Goal: Task Accomplishment & Management: Manage account settings

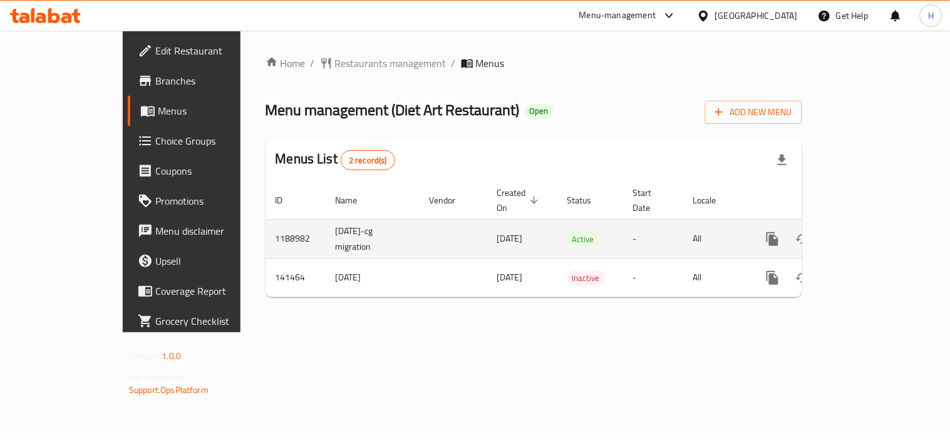
click at [871, 232] on icon "enhanced table" at bounding box center [863, 239] width 15 height 15
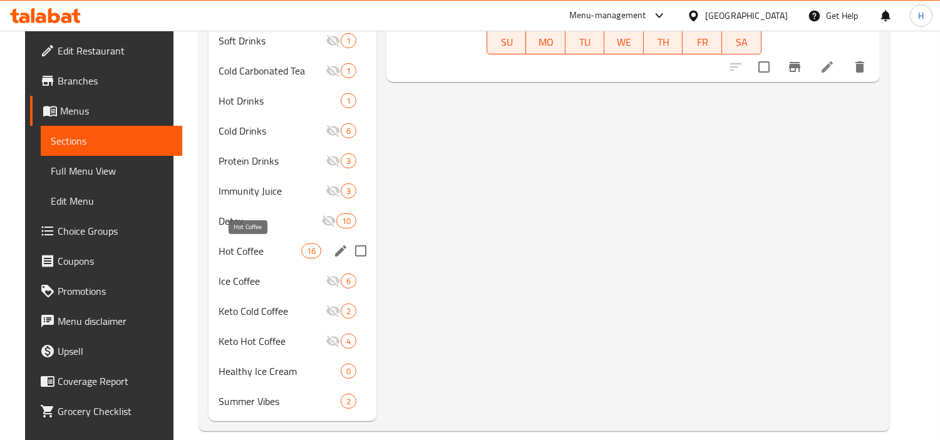
scroll to position [867, 0]
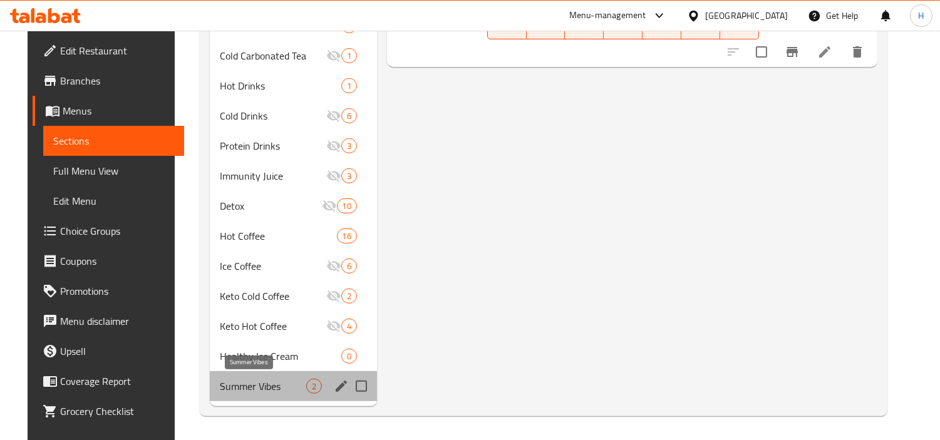
click at [246, 381] on span "Summer Vibes" at bounding box center [263, 386] width 86 height 15
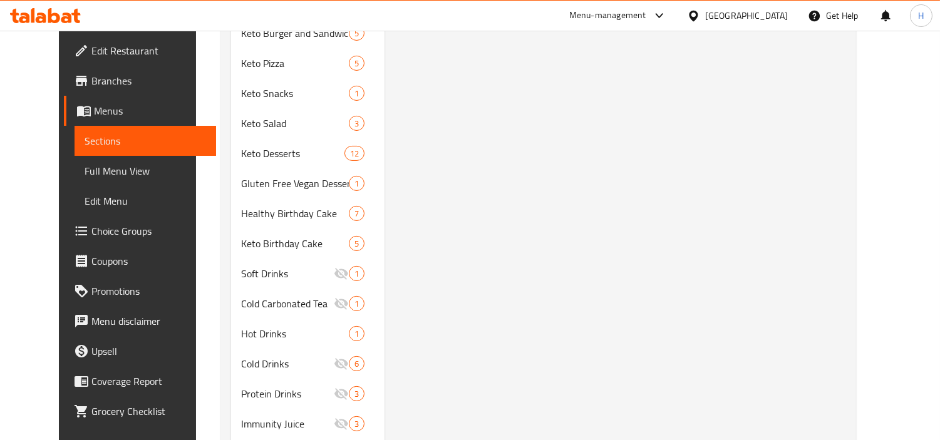
scroll to position [659, 0]
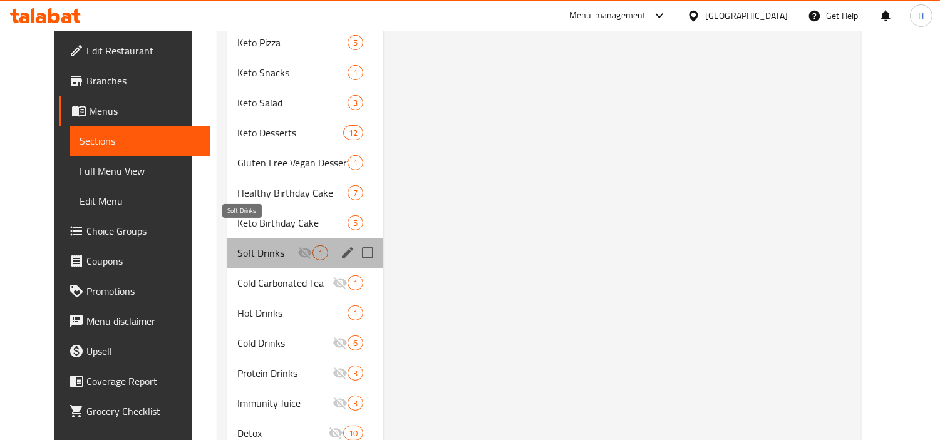
click at [254, 246] on span "Soft Drinks" at bounding box center [267, 253] width 60 height 15
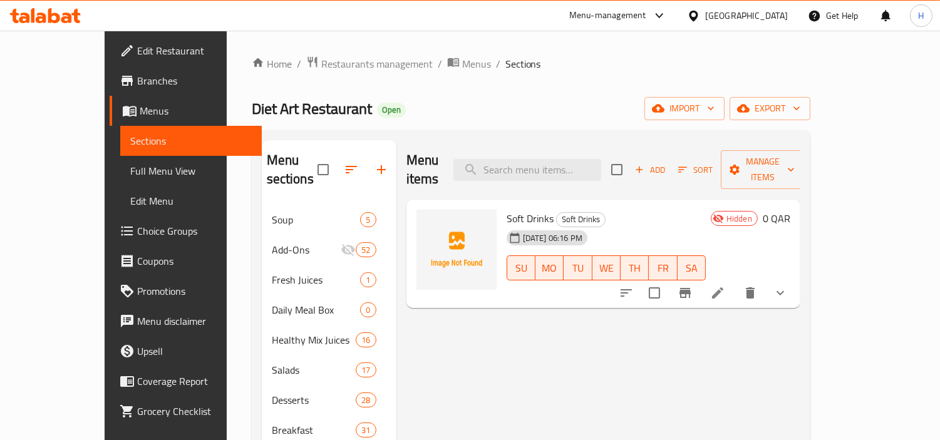
click at [736, 284] on li at bounding box center [717, 293] width 35 height 23
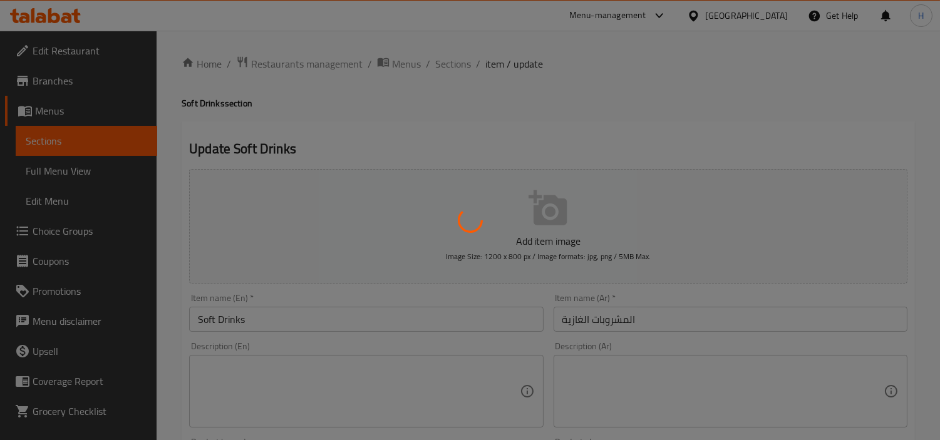
type input "اختيارك من المشروبات الغازية:"
type input "1"
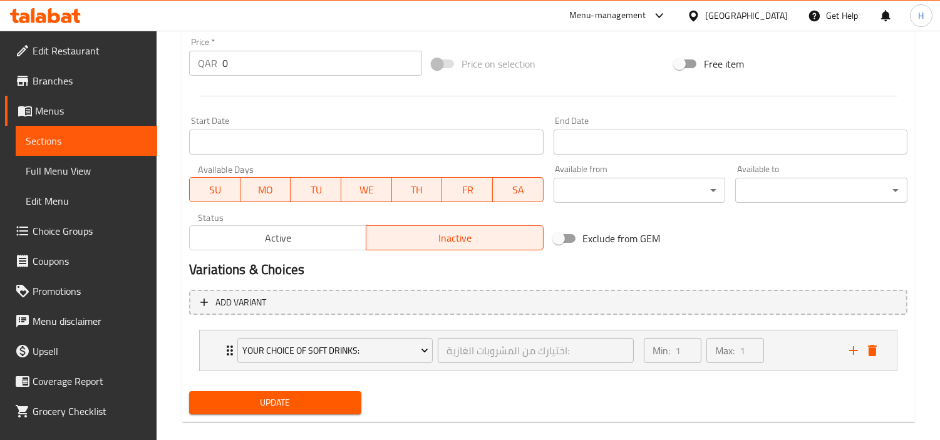
scroll to position [464, 0]
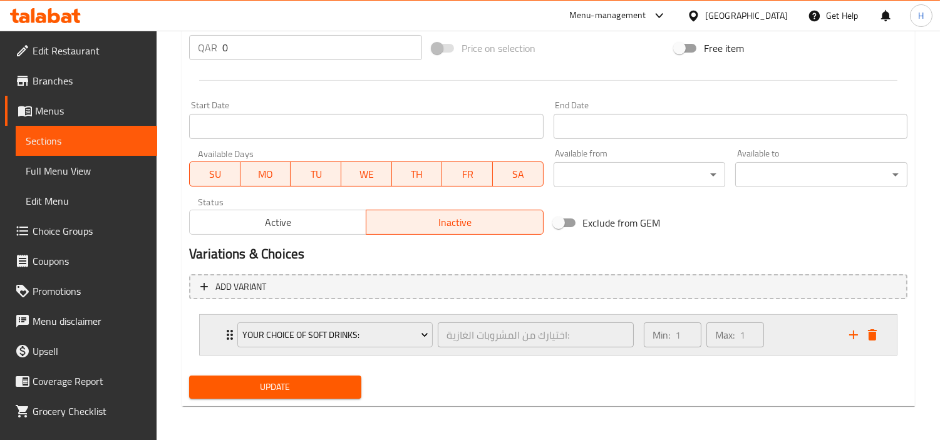
click at [793, 345] on div "Min: 1 ​ Max: 1 ​" at bounding box center [740, 335] width 206 height 40
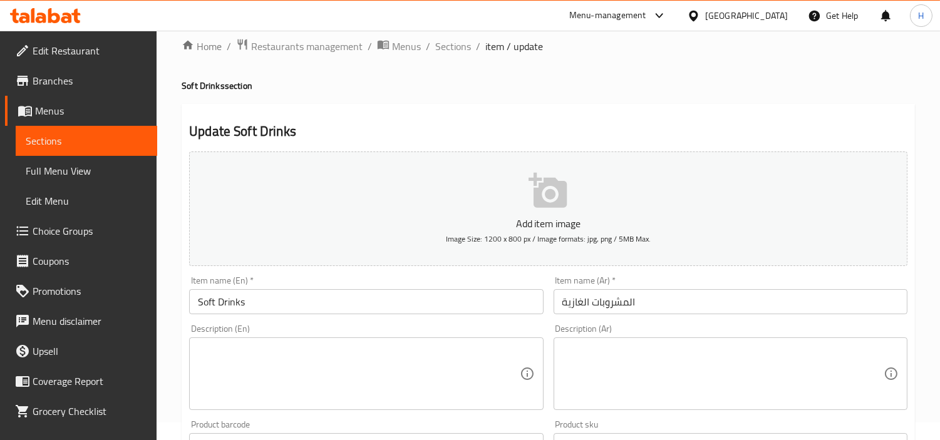
scroll to position [0, 0]
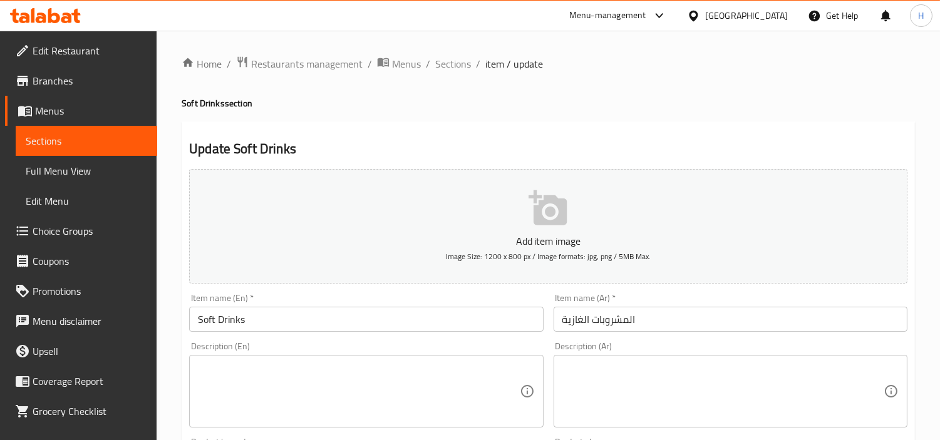
drag, startPoint x: 163, startPoint y: 247, endPoint x: 179, endPoint y: 242, distance: 16.9
click at [433, 69] on ol "Home / Restaurants management / Menus / Sections / item / update" at bounding box center [549, 64] width 734 height 16
click at [450, 65] on span "Sections" at bounding box center [453, 63] width 36 height 15
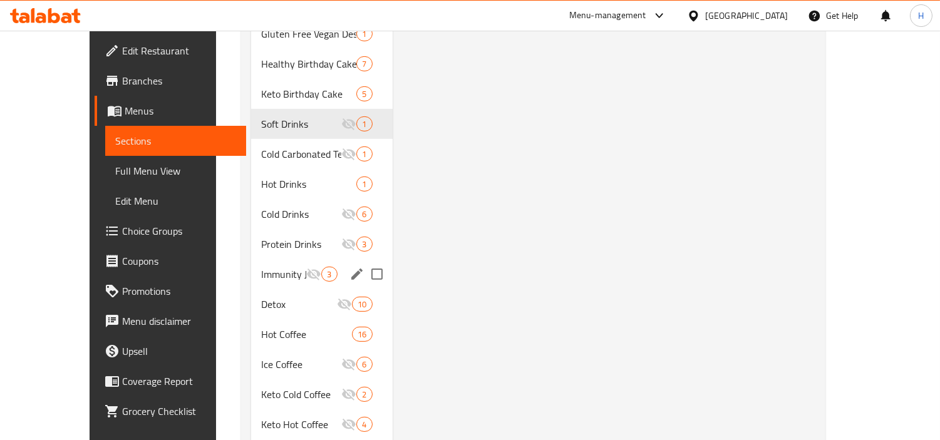
scroll to position [867, 0]
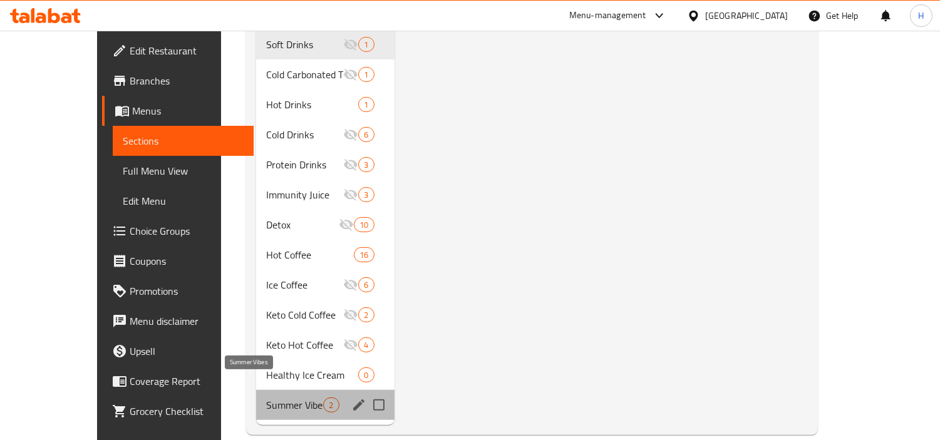
click at [266, 398] on span "Summer Vibes" at bounding box center [294, 405] width 57 height 15
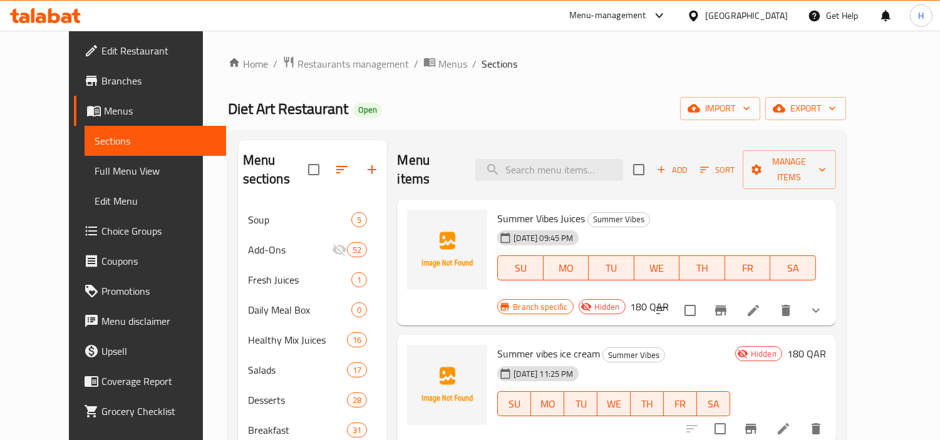
click at [402, 282] on div at bounding box center [447, 263] width 90 height 117
click at [759, 305] on icon at bounding box center [753, 310] width 11 height 11
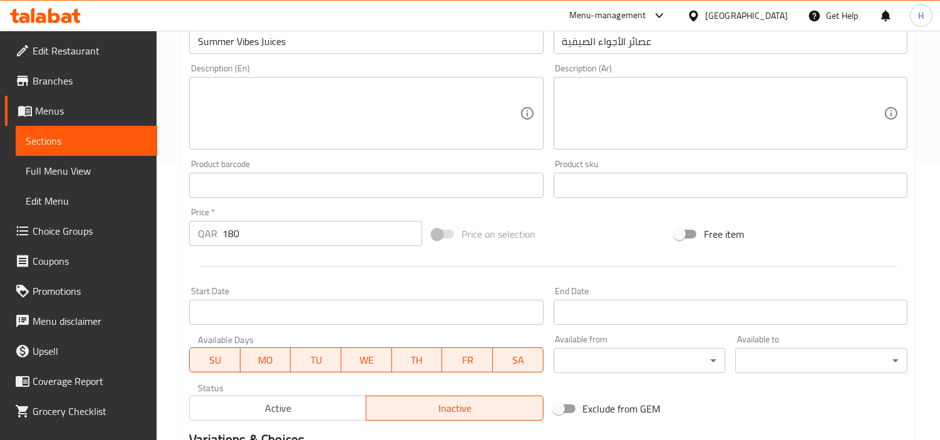
scroll to position [464, 0]
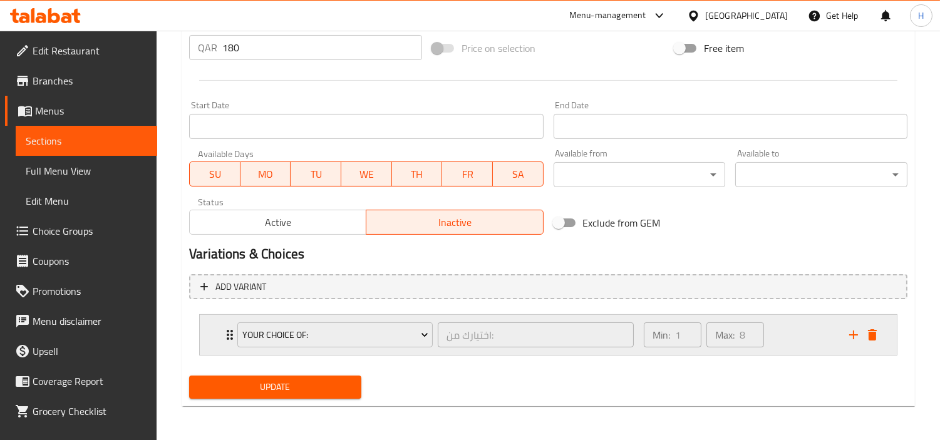
click at [810, 349] on div "Min: 1 ​ Max: 8 ​" at bounding box center [740, 335] width 206 height 40
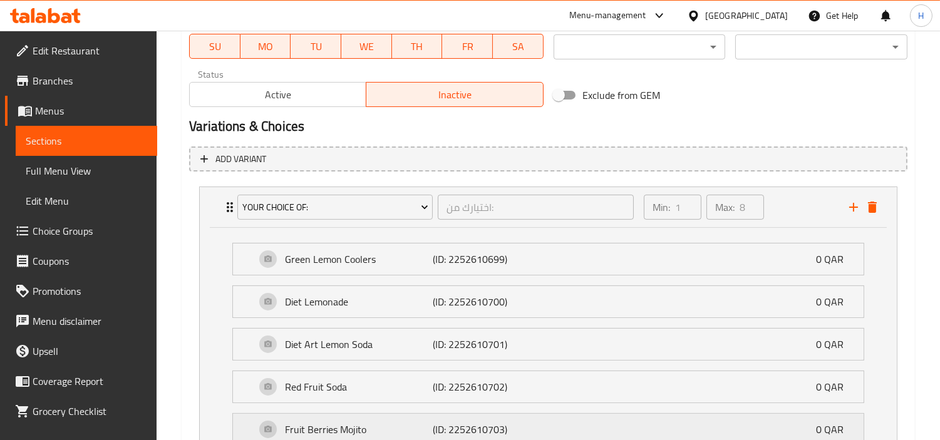
scroll to position [509, 0]
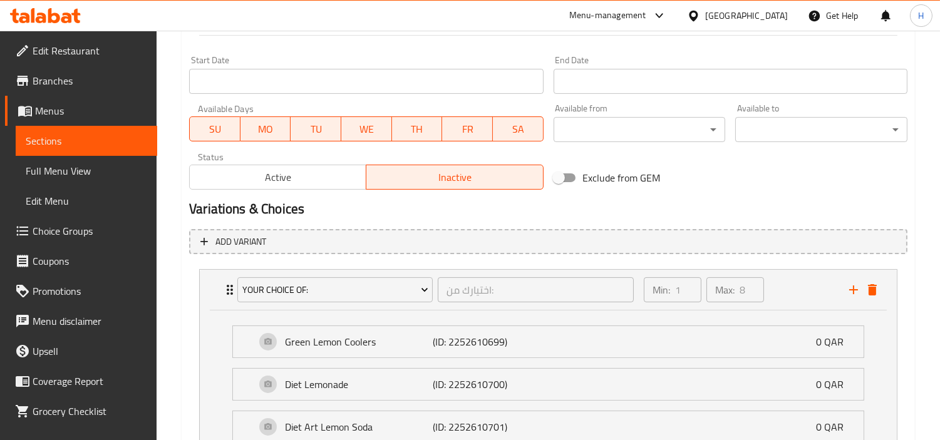
drag, startPoint x: 172, startPoint y: 269, endPoint x: 210, endPoint y: 199, distance: 79.9
click at [172, 269] on div "Home / Restaurants management / Menus / Sections / item / update Summer Vibes s…" at bounding box center [549, 397] width 784 height 1753
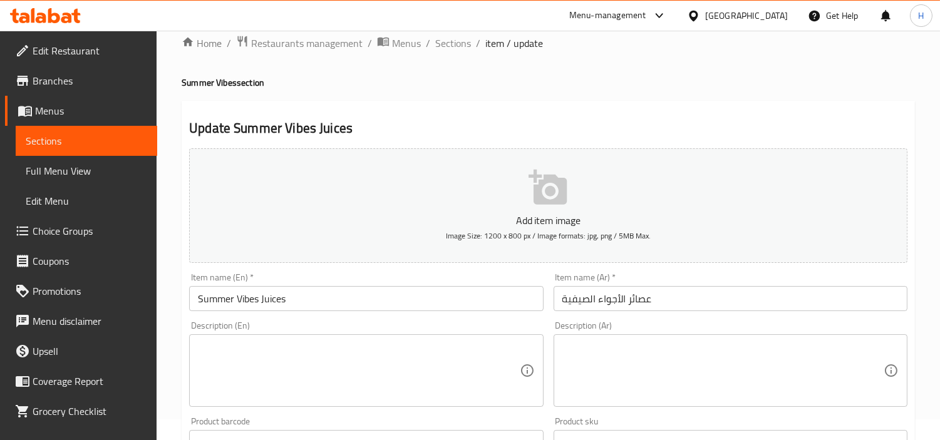
scroll to position [0, 0]
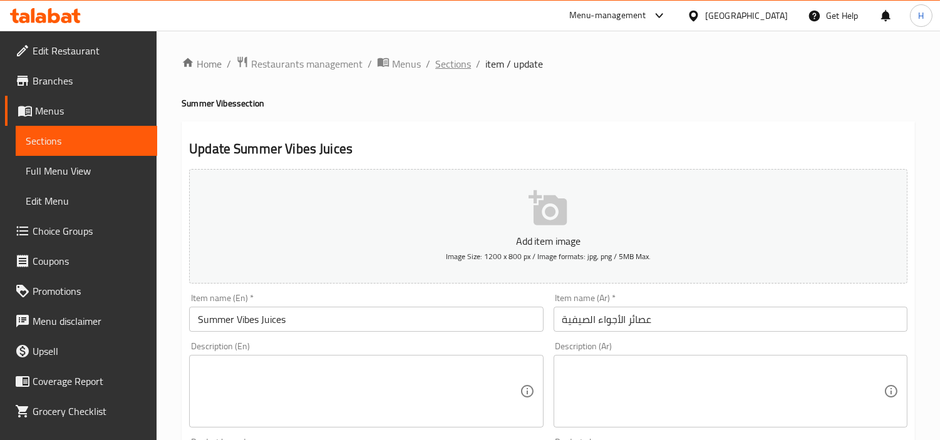
click at [462, 59] on span "Sections" at bounding box center [453, 63] width 36 height 15
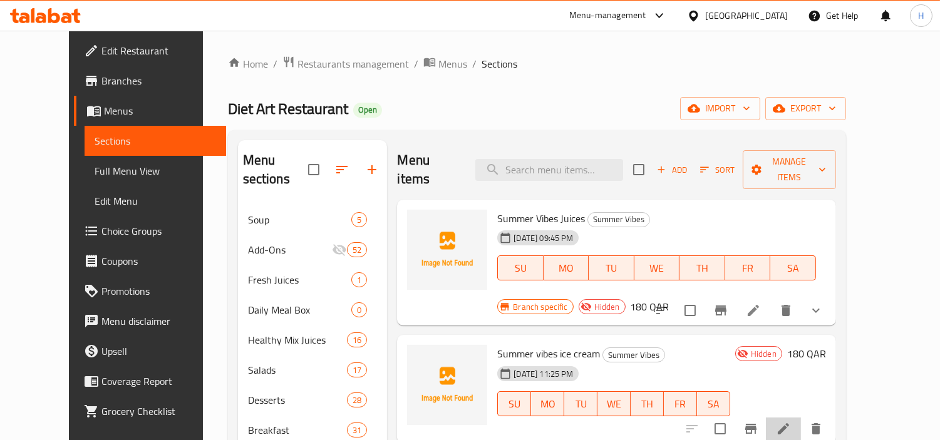
click at [801, 418] on li at bounding box center [783, 429] width 35 height 23
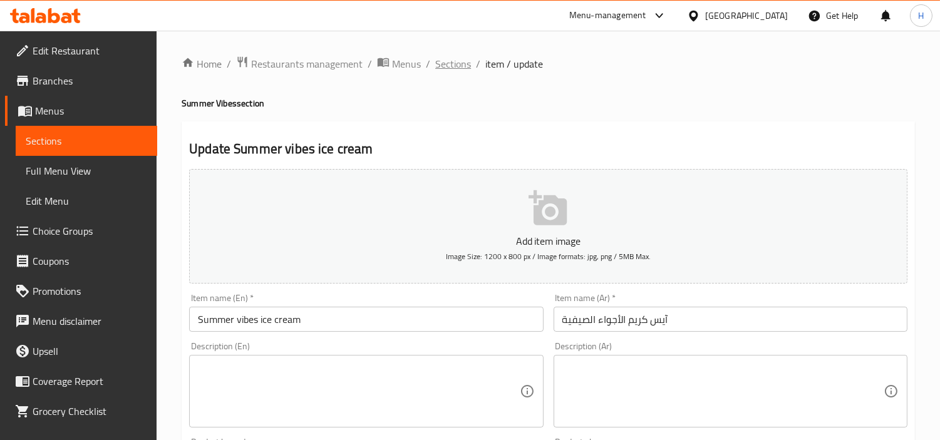
click at [456, 69] on span "Sections" at bounding box center [453, 63] width 36 height 15
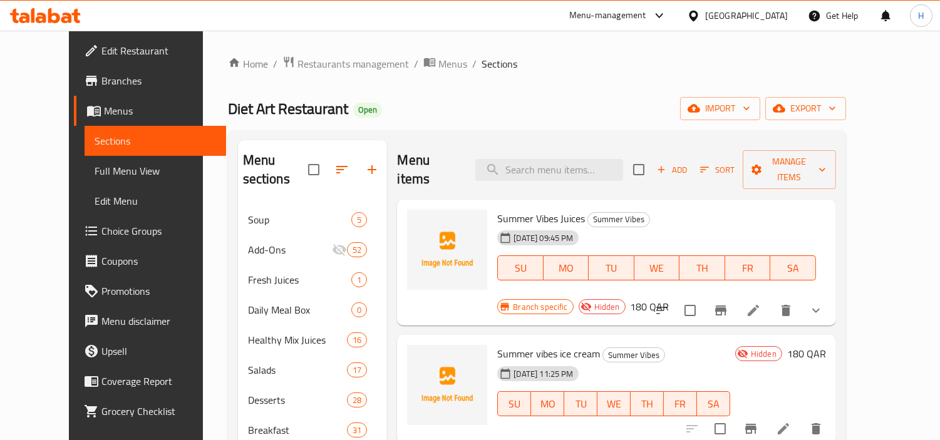
scroll to position [139, 0]
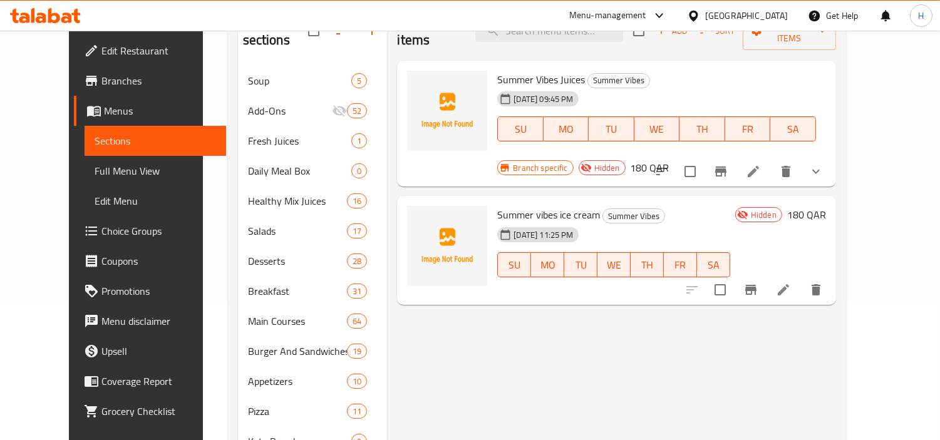
click at [801, 279] on li at bounding box center [783, 290] width 35 height 23
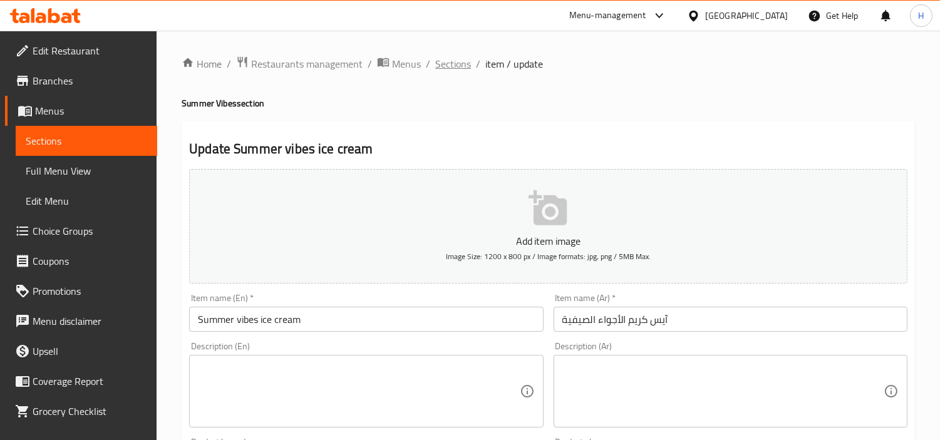
click at [451, 64] on span "Sections" at bounding box center [453, 63] width 36 height 15
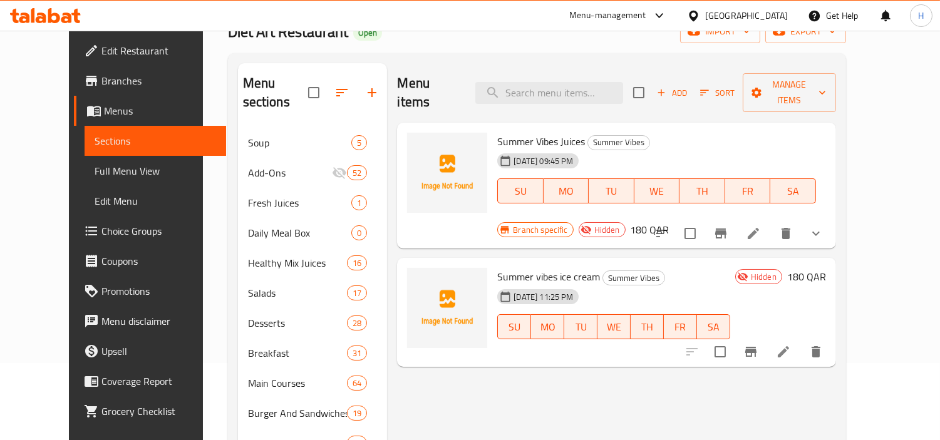
scroll to position [102, 0]
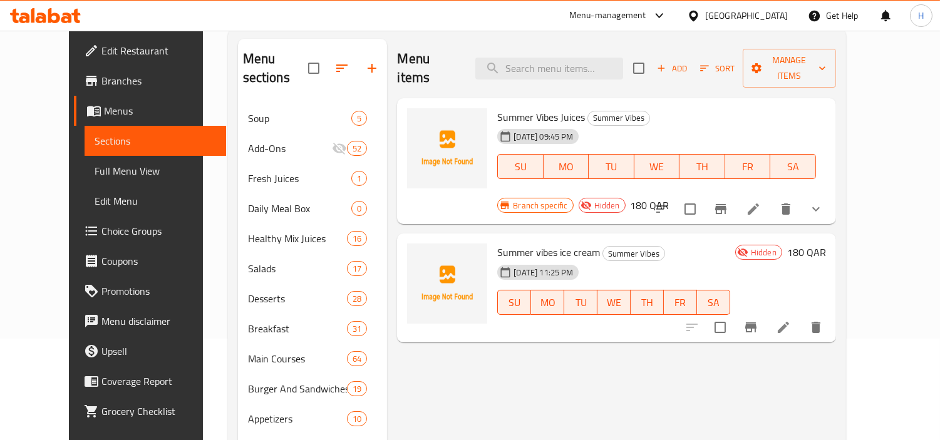
click at [791, 320] on icon at bounding box center [783, 327] width 15 height 15
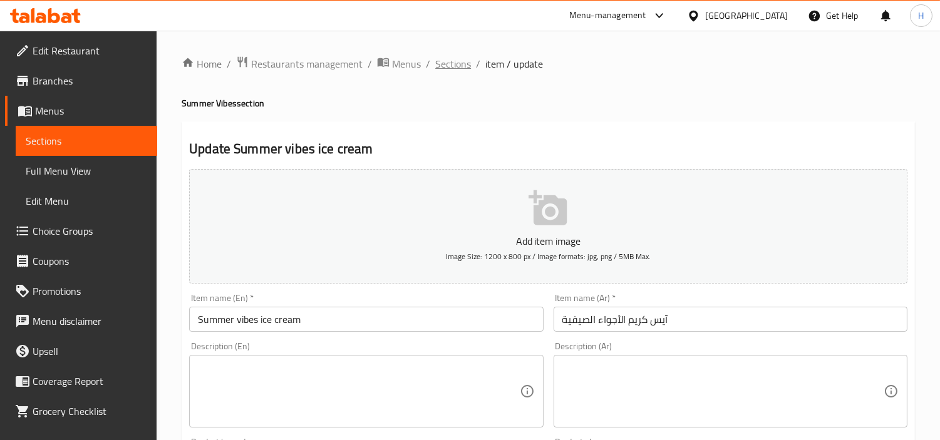
click at [459, 65] on span "Sections" at bounding box center [453, 63] width 36 height 15
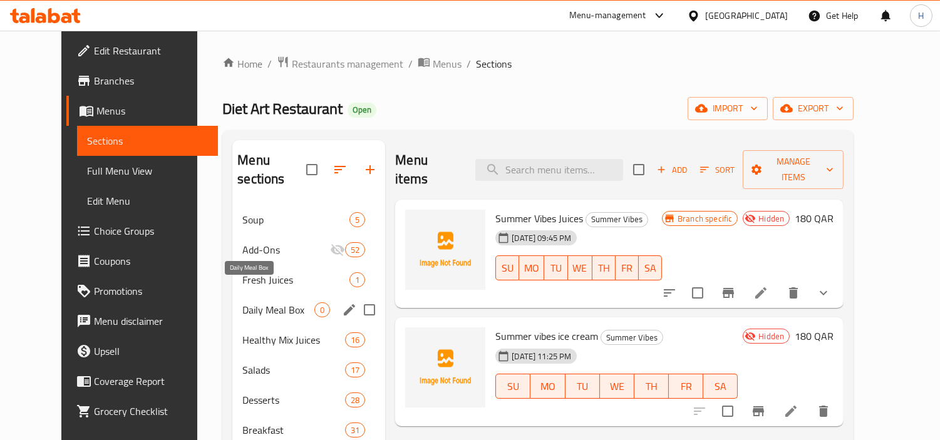
click at [253, 303] on span "Daily Meal Box" at bounding box center [278, 310] width 72 height 15
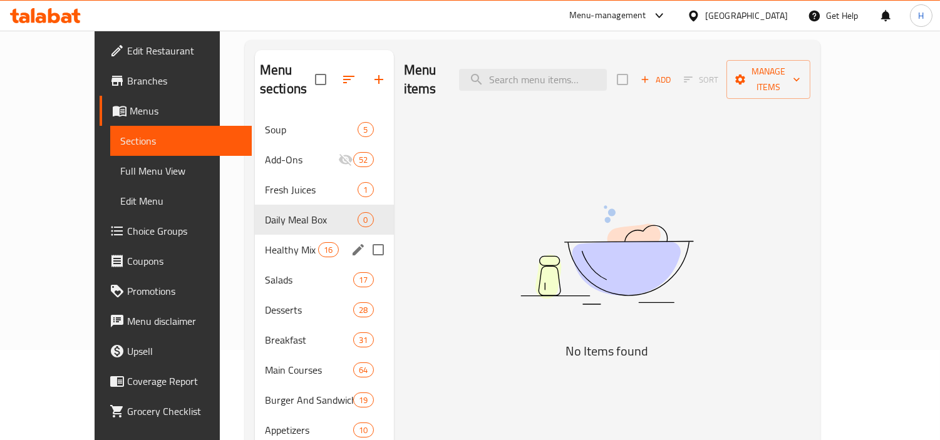
scroll to position [70, 0]
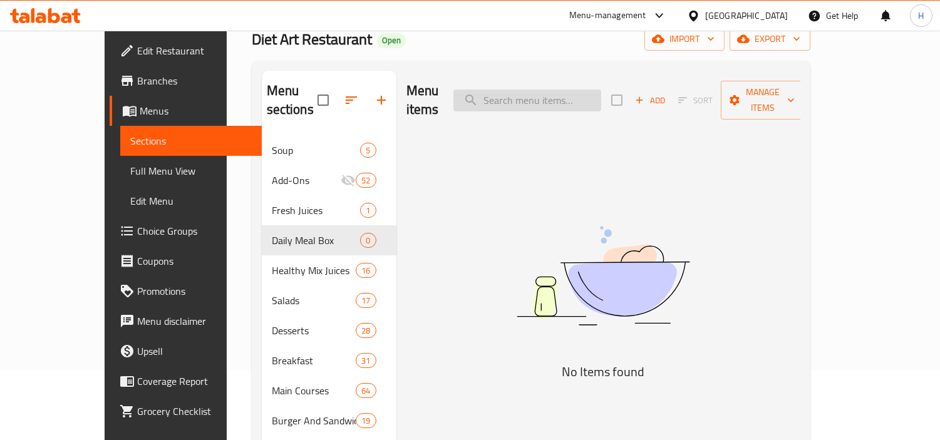
click at [534, 90] on input "search" at bounding box center [528, 101] width 148 height 22
type input "3 mea"
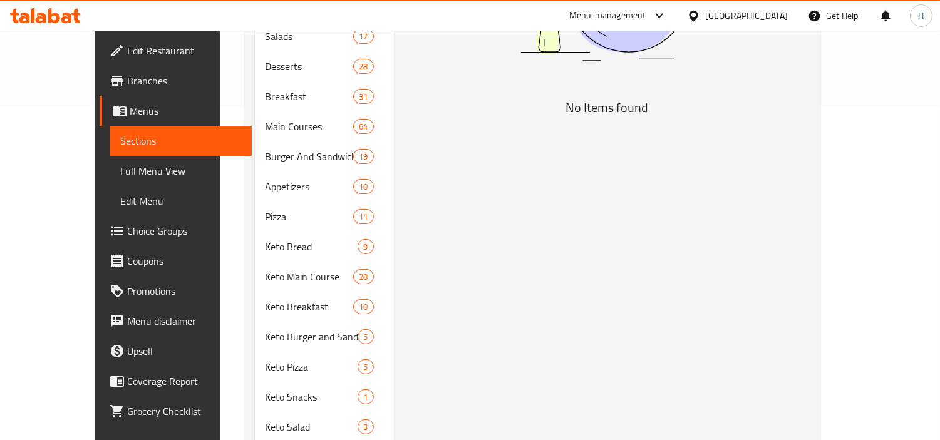
scroll to position [139, 0]
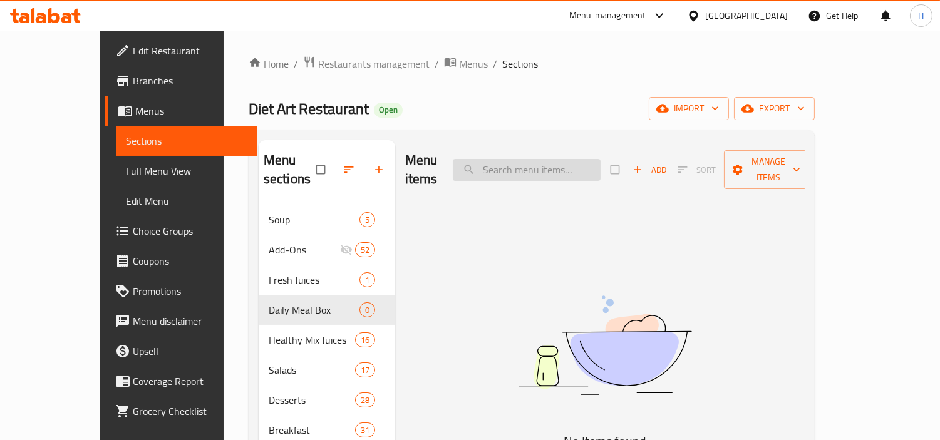
click at [547, 166] on input "search" at bounding box center [527, 170] width 148 height 22
type input "3"
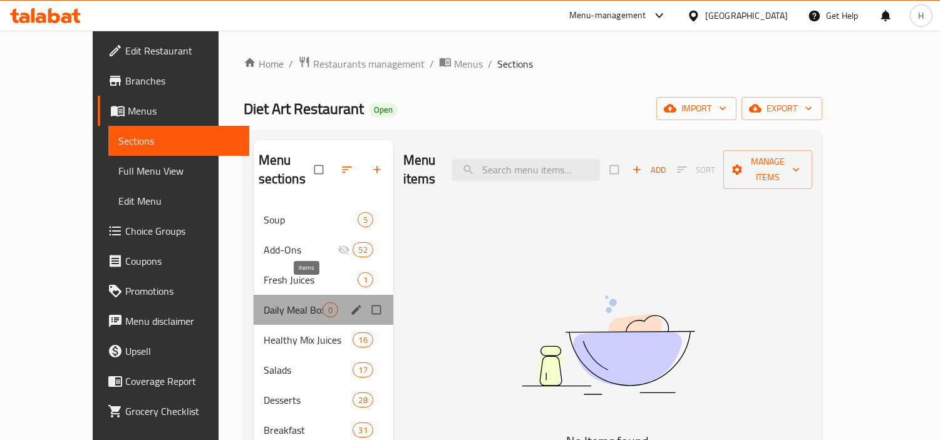
click at [323, 305] on span "0" at bounding box center [330, 311] width 14 height 12
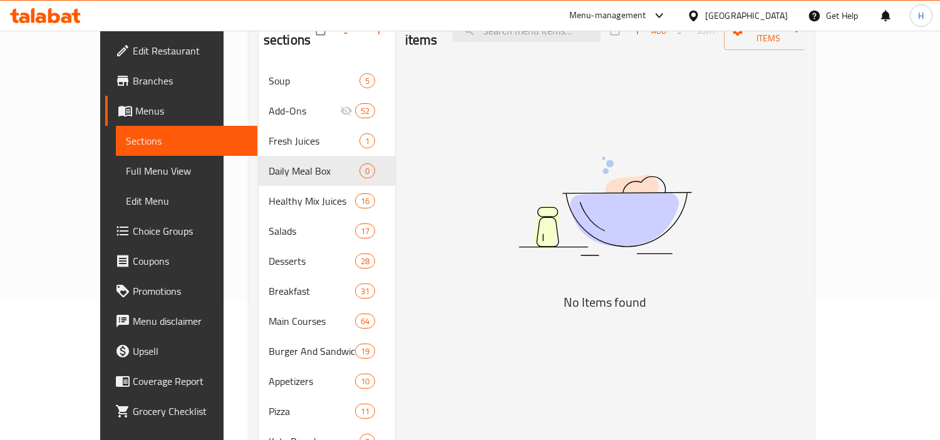
scroll to position [70, 0]
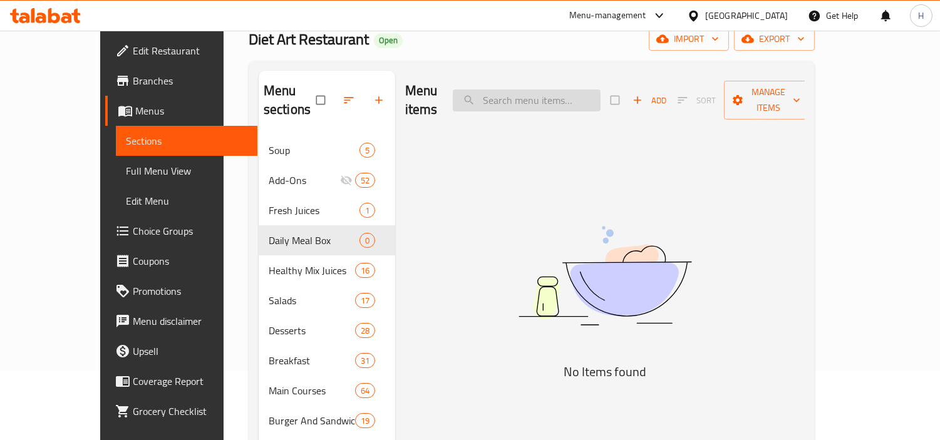
click at [546, 90] on input "search" at bounding box center [527, 101] width 148 height 22
type input "box"
drag, startPoint x: 541, startPoint y: 96, endPoint x: 405, endPoint y: 101, distance: 136.7
click at [429, 100] on div "Menu items box Add Sort Manage items" at bounding box center [605, 101] width 400 height 60
click at [536, 93] on input "search" at bounding box center [527, 101] width 148 height 22
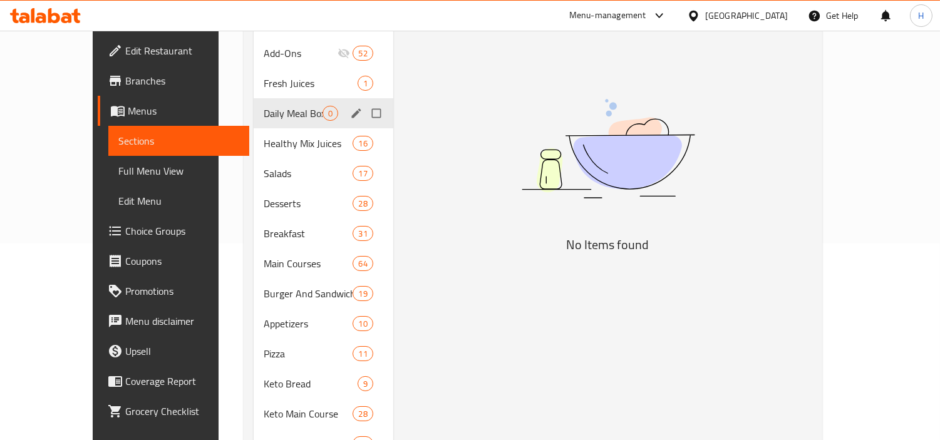
scroll to position [209, 0]
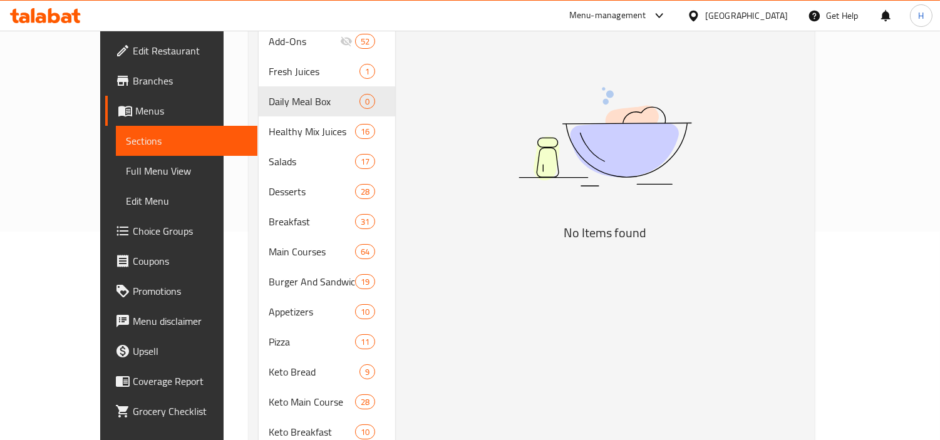
type input "box"
